Goal: Ask a question

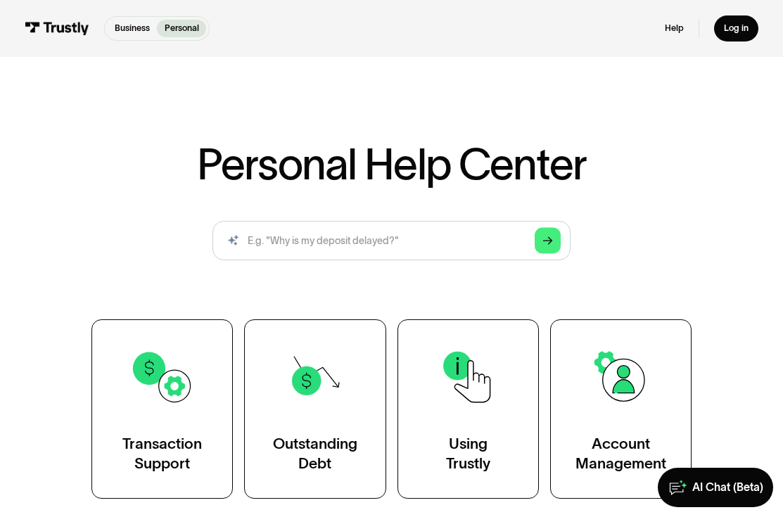
click at [634, 149] on div "Personal Help Center AI-powered search ( 1 / 4 ) Type your question and our sma…" at bounding box center [391, 321] width 717 height 356
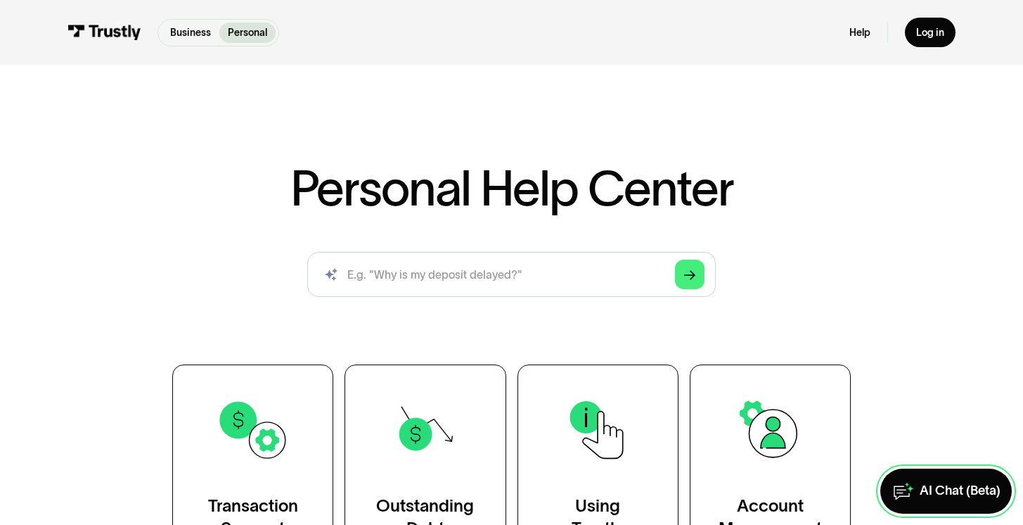
click at [938, 494] on div "AI Chat (Beta)" at bounding box center [960, 490] width 81 height 16
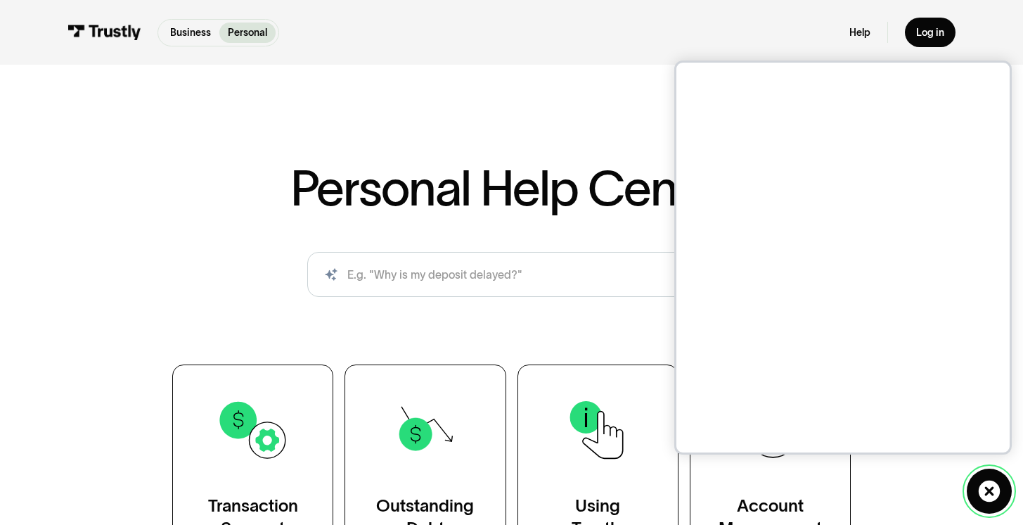
click at [973, 482] on link "AI Chat (Beta)" at bounding box center [989, 490] width 45 height 45
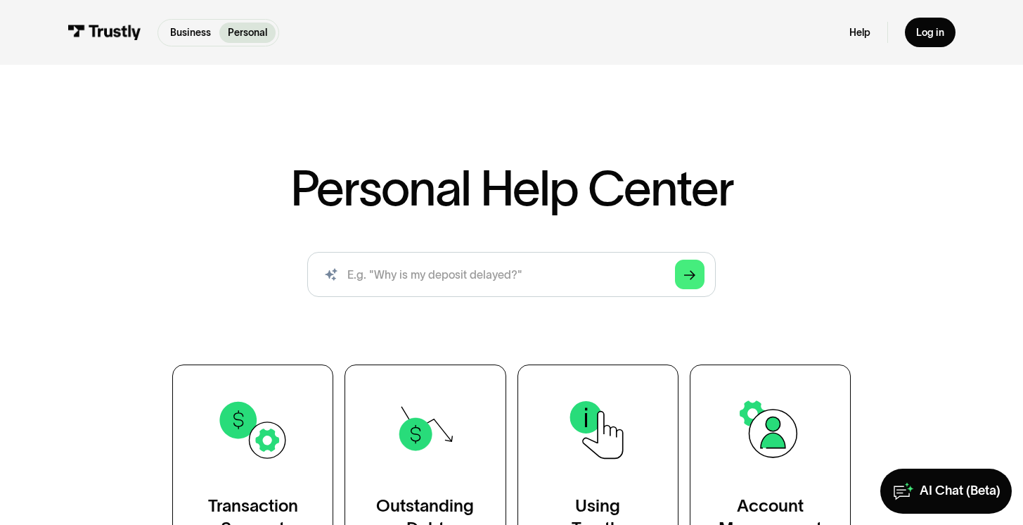
click at [133, 30] on img at bounding box center [104, 32] width 73 height 15
click at [897, 487] on icon at bounding box center [903, 490] width 23 height 45
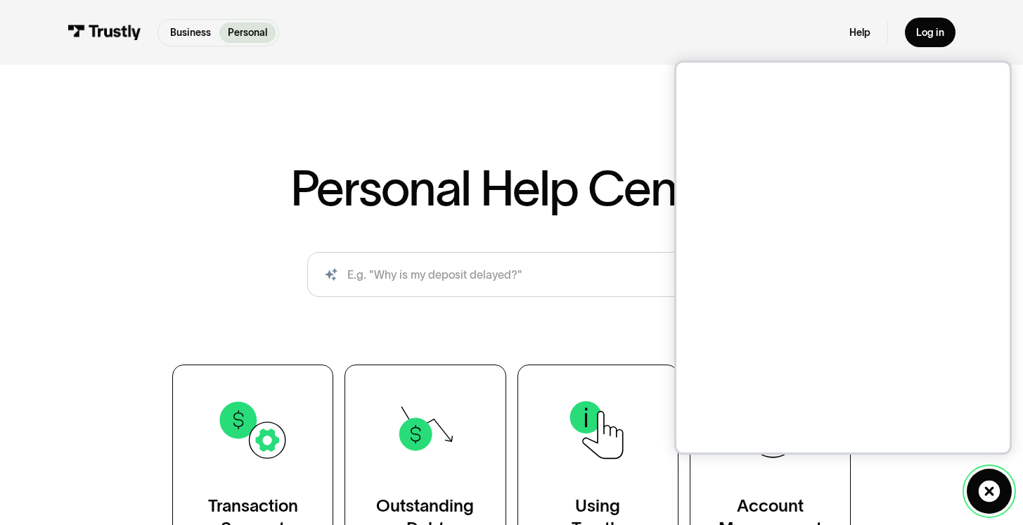
click at [988, 489] on icon at bounding box center [989, 491] width 23 height 23
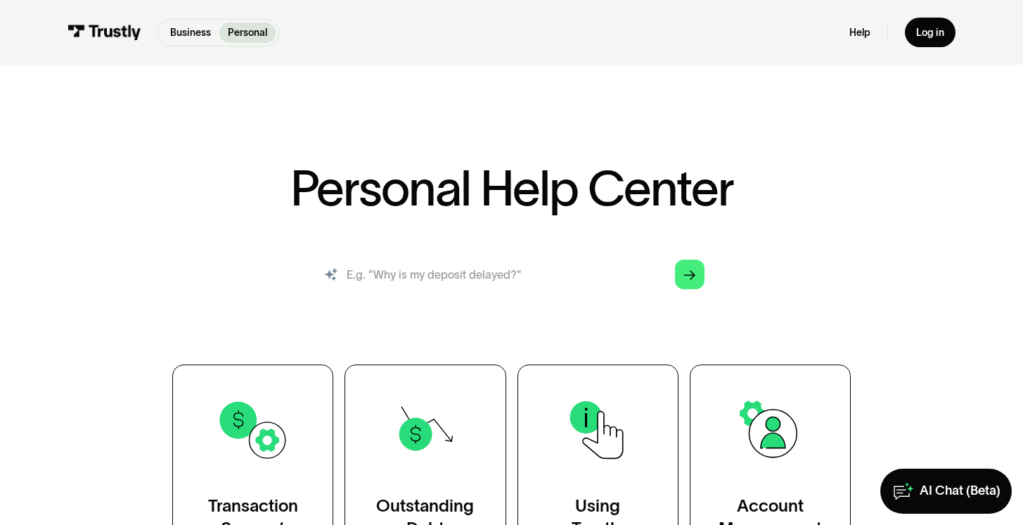
click at [513, 265] on input "search" at bounding box center [511, 274] width 409 height 45
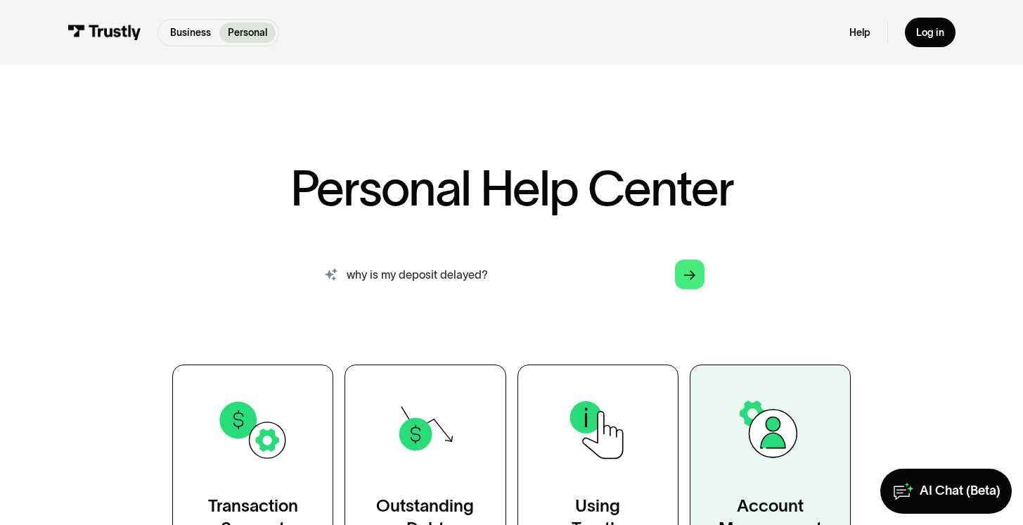
type input "why is my deposit delayed?"
